Goal: Task Accomplishment & Management: Complete application form

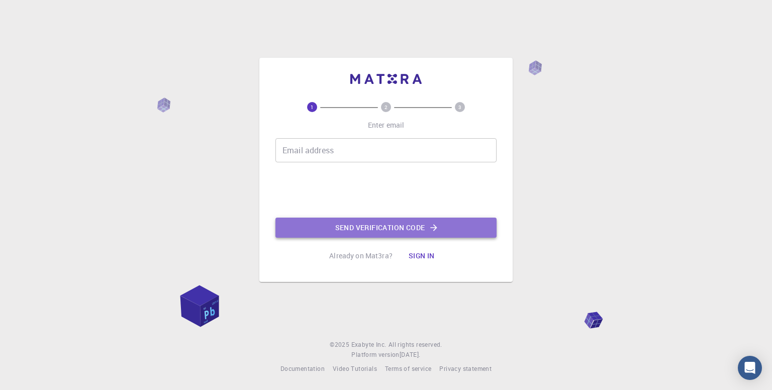
click at [420, 227] on button "Send verification code" at bounding box center [386, 228] width 221 height 20
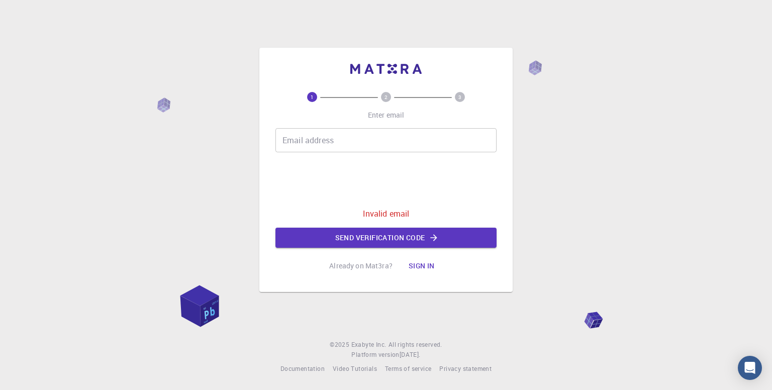
click at [317, 134] on div "Email address Email address" at bounding box center [386, 140] width 221 height 24
type input "[EMAIL_ADDRESS][DOMAIN_NAME]"
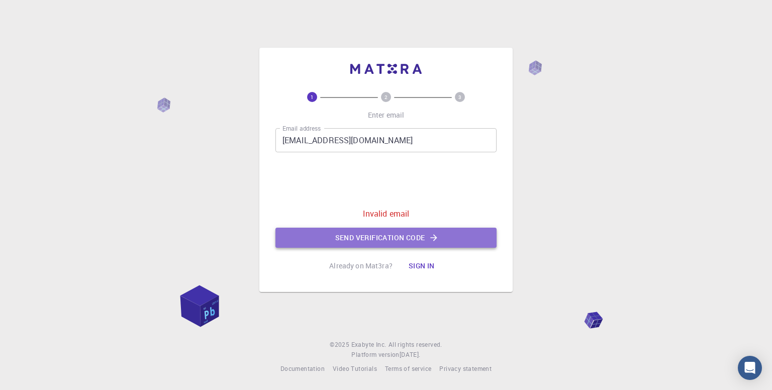
click at [359, 237] on button "Send verification code" at bounding box center [386, 238] width 221 height 20
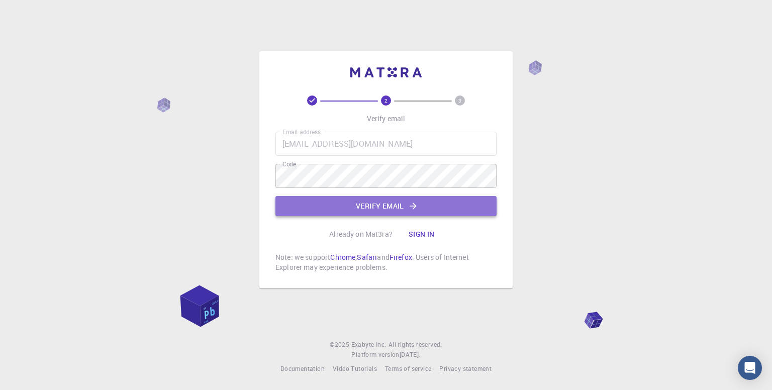
click at [378, 208] on button "Verify email" at bounding box center [386, 206] width 221 height 20
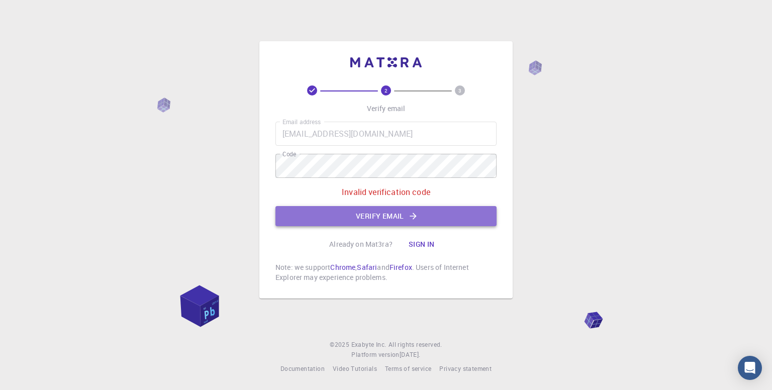
click at [387, 218] on button "Verify email" at bounding box center [386, 216] width 221 height 20
click at [387, 218] on div "2 3 Verify email Email address [EMAIL_ADDRESS][DOMAIN_NAME] Email address Code …" at bounding box center [386, 183] width 221 height 197
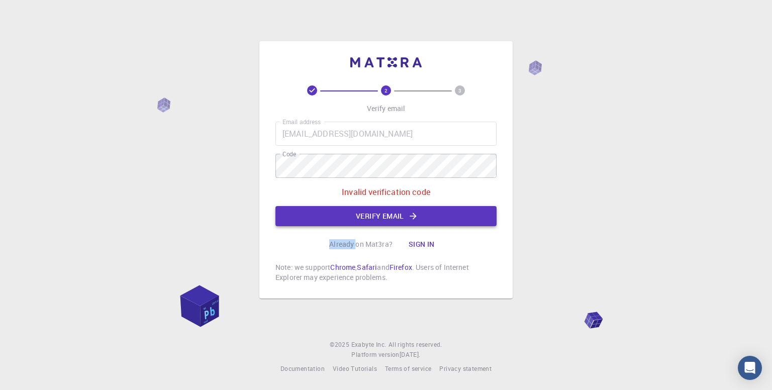
click at [377, 219] on button "Verify email" at bounding box center [386, 216] width 221 height 20
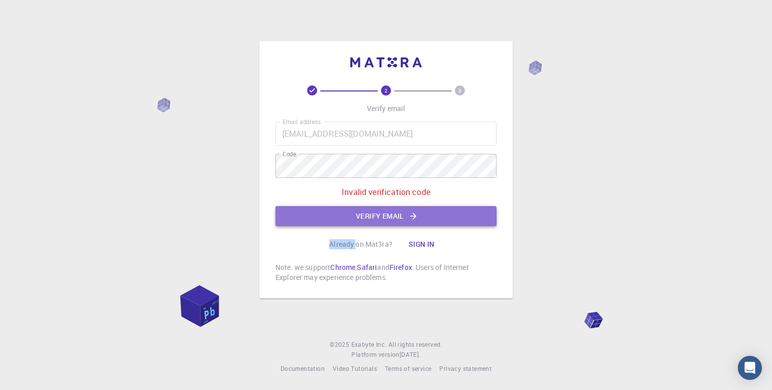
click at [381, 214] on button "Verify email" at bounding box center [386, 216] width 221 height 20
